Goal: Find specific page/section: Find specific page/section

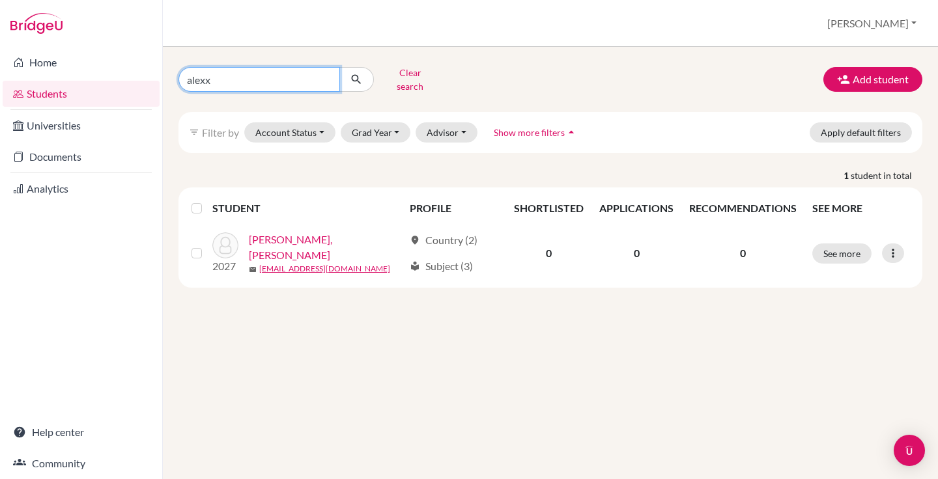
click at [304, 70] on input "alexx" at bounding box center [259, 79] width 162 height 25
type input "[PERSON_NAME]"
click button "submit" at bounding box center [356, 79] width 35 height 25
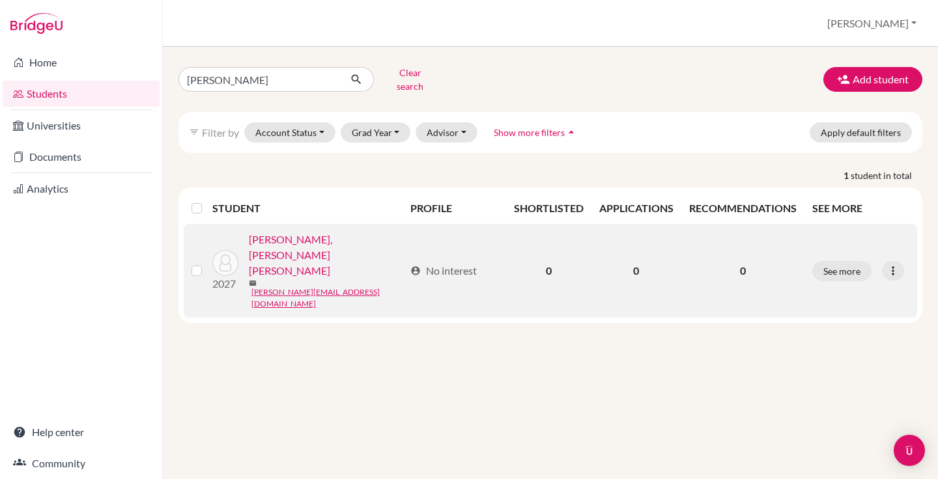
click at [319, 232] on link "[PERSON_NAME], [PERSON_NAME] [PERSON_NAME]" at bounding box center [327, 255] width 156 height 47
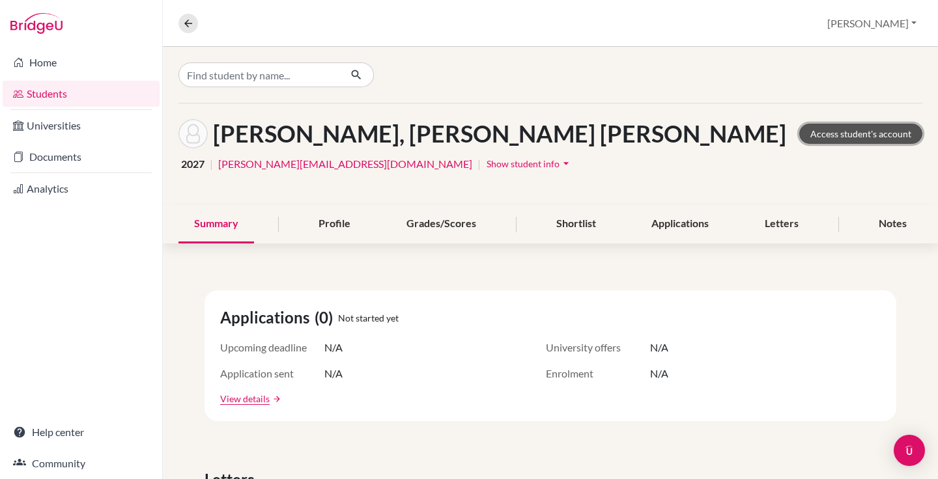
click at [876, 132] on link "Access student's account" at bounding box center [860, 134] width 123 height 20
